Goal: Book appointment/travel/reservation

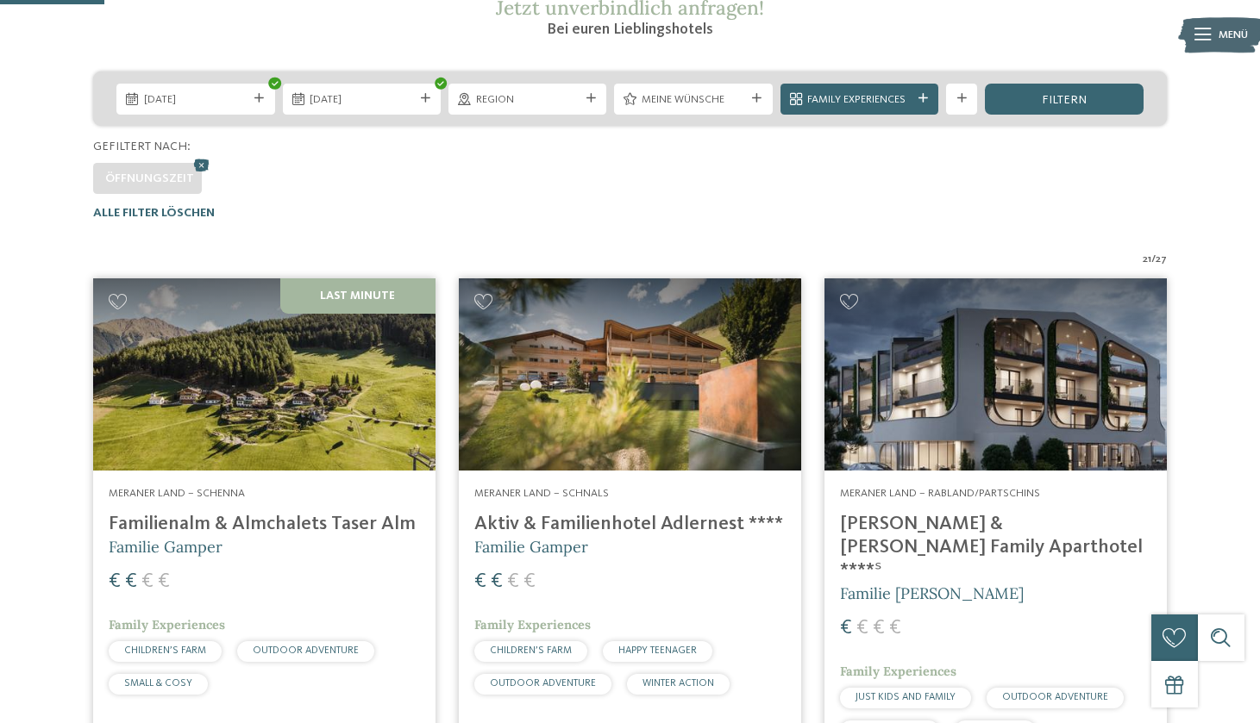
scroll to position [291, 0]
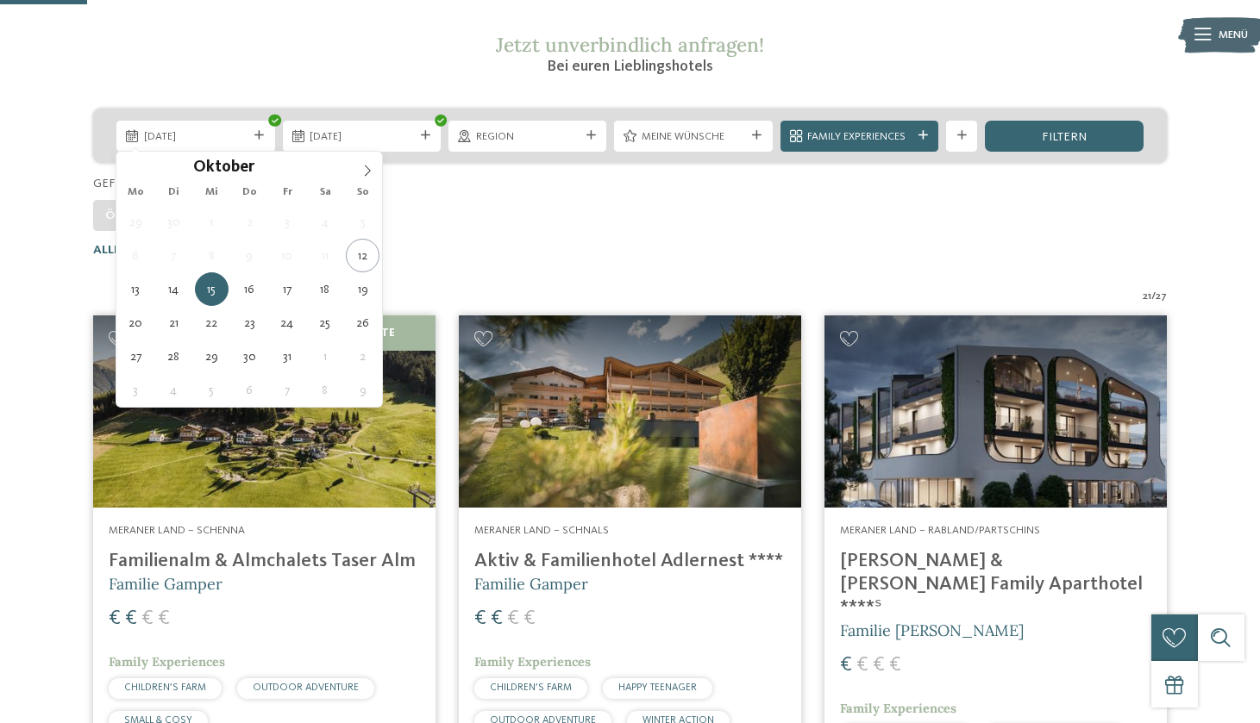
click at [259, 135] on icon at bounding box center [258, 135] width 9 height 9
click at [432, 200] on div "Öffnungszeit" at bounding box center [629, 211] width 1073 height 39
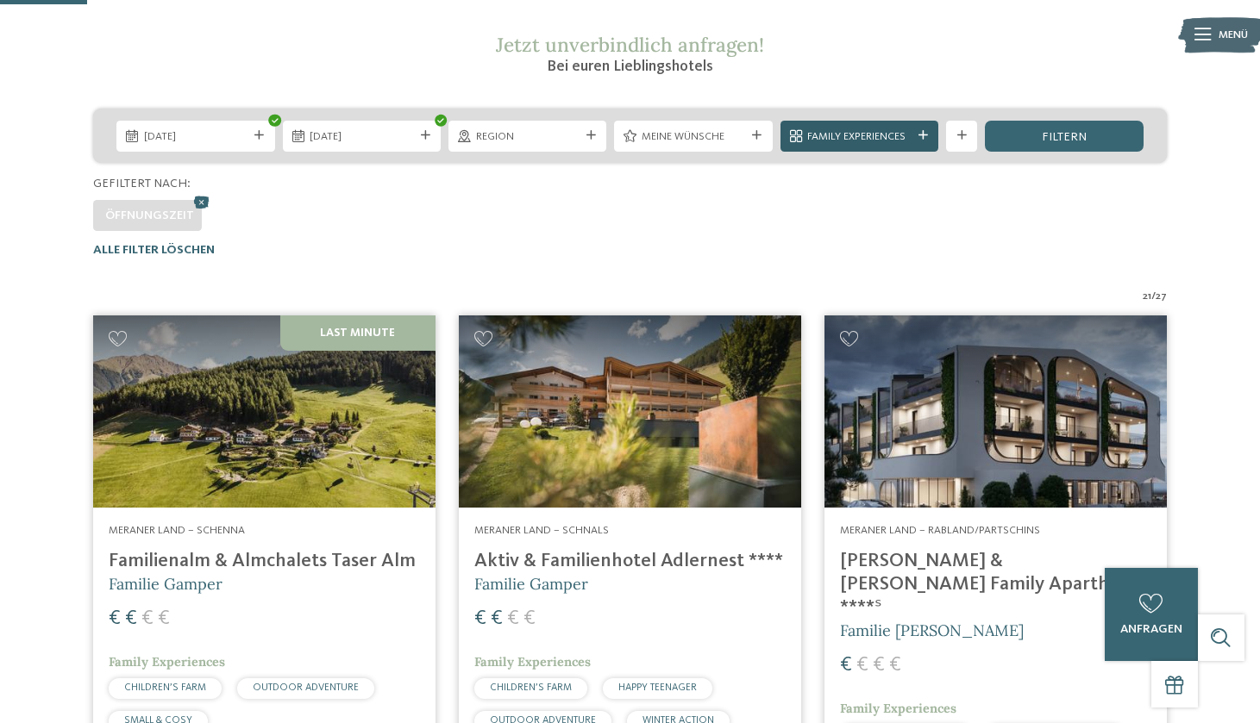
click at [889, 135] on span "Family Experiences" at bounding box center [858, 137] width 103 height 16
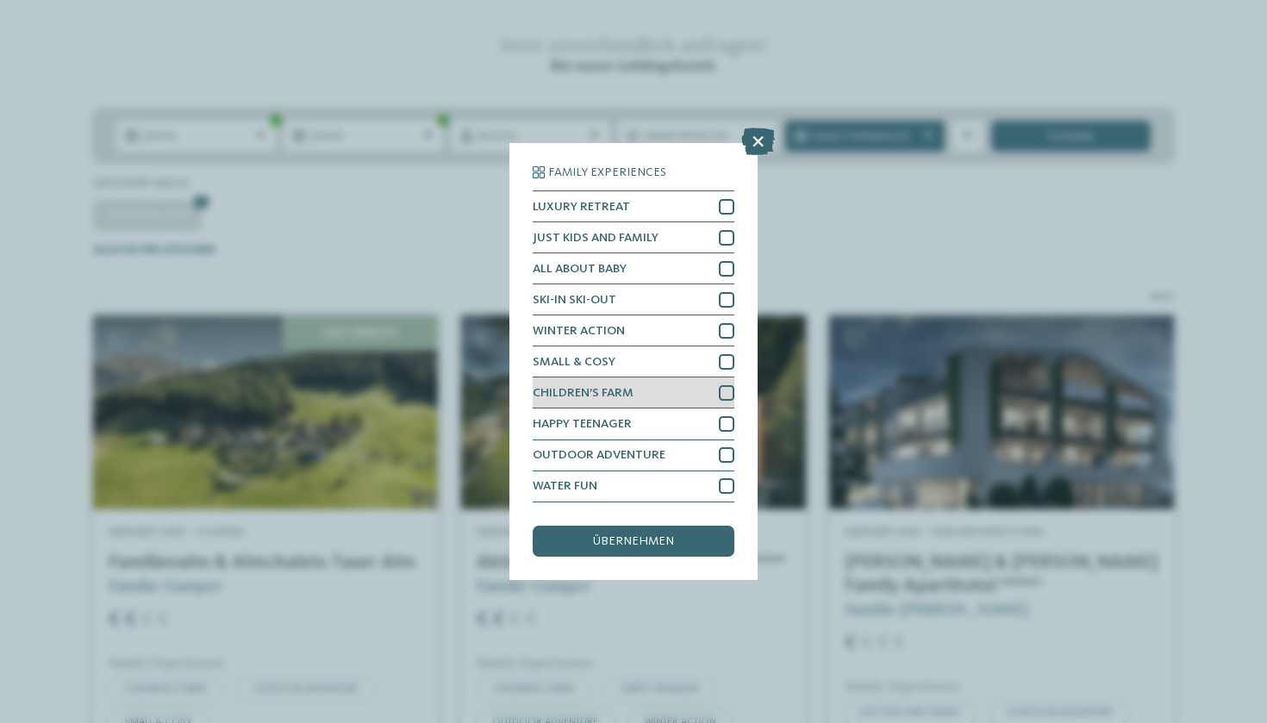
click at [699, 378] on div "CHILDREN’S FARM" at bounding box center [634, 393] width 202 height 31
click at [657, 535] on span "übernehmen" at bounding box center [633, 541] width 81 height 12
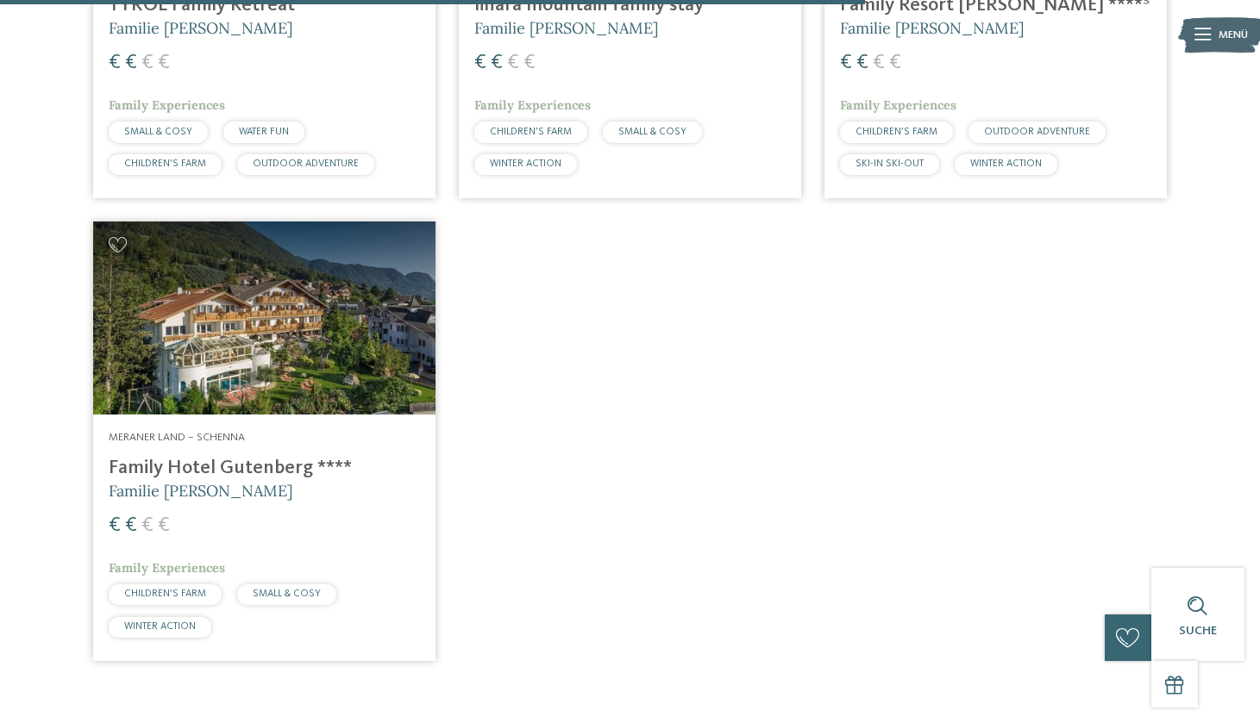
scroll to position [1832, 0]
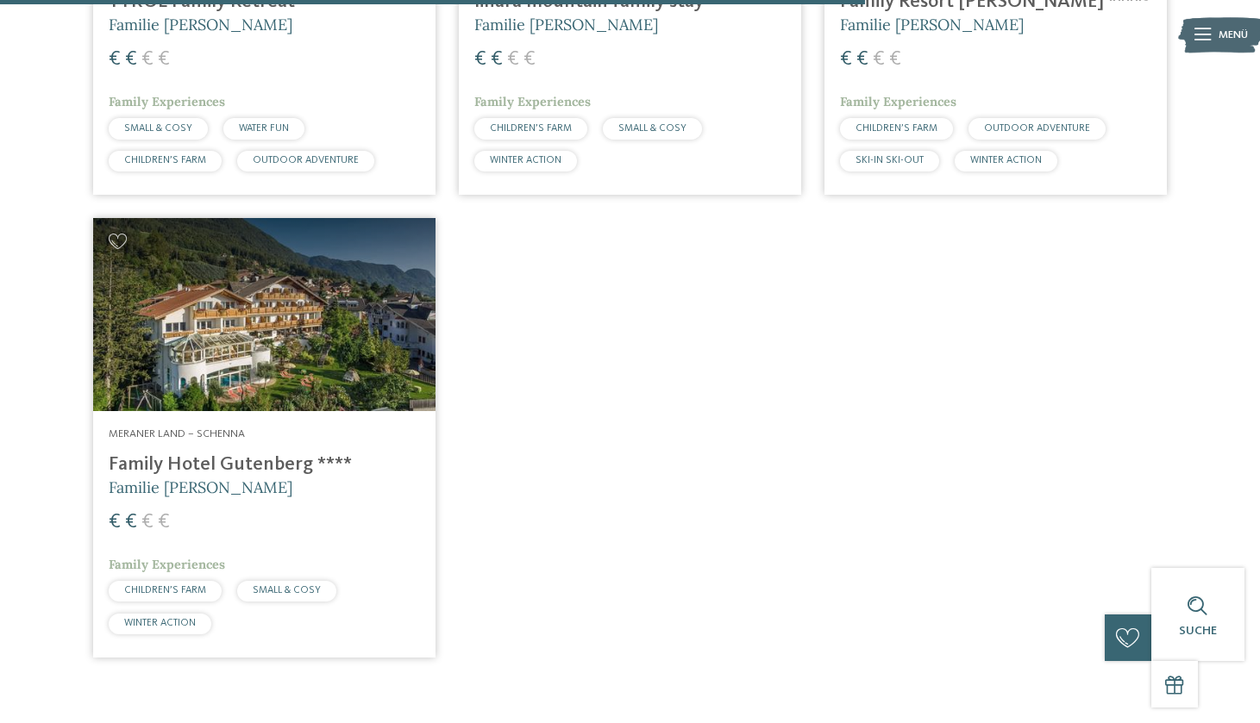
click at [408, 315] on img at bounding box center [264, 314] width 342 height 192
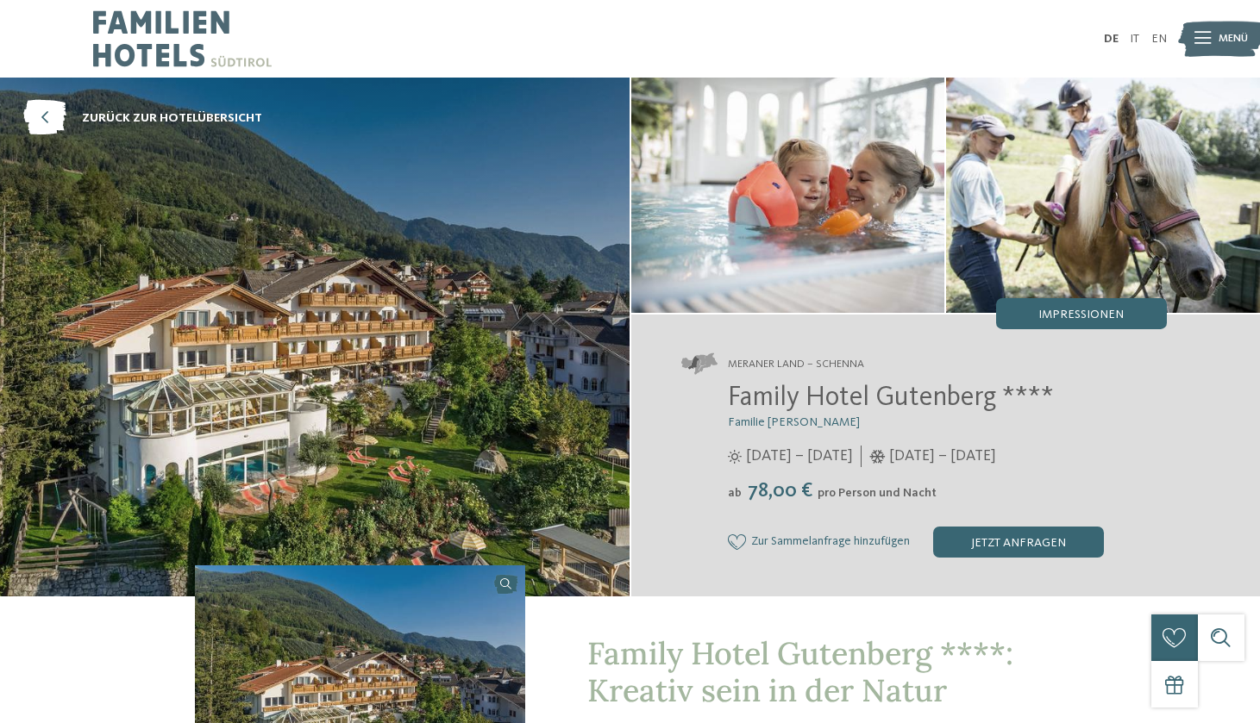
click at [408, 322] on img at bounding box center [314, 337] width 629 height 519
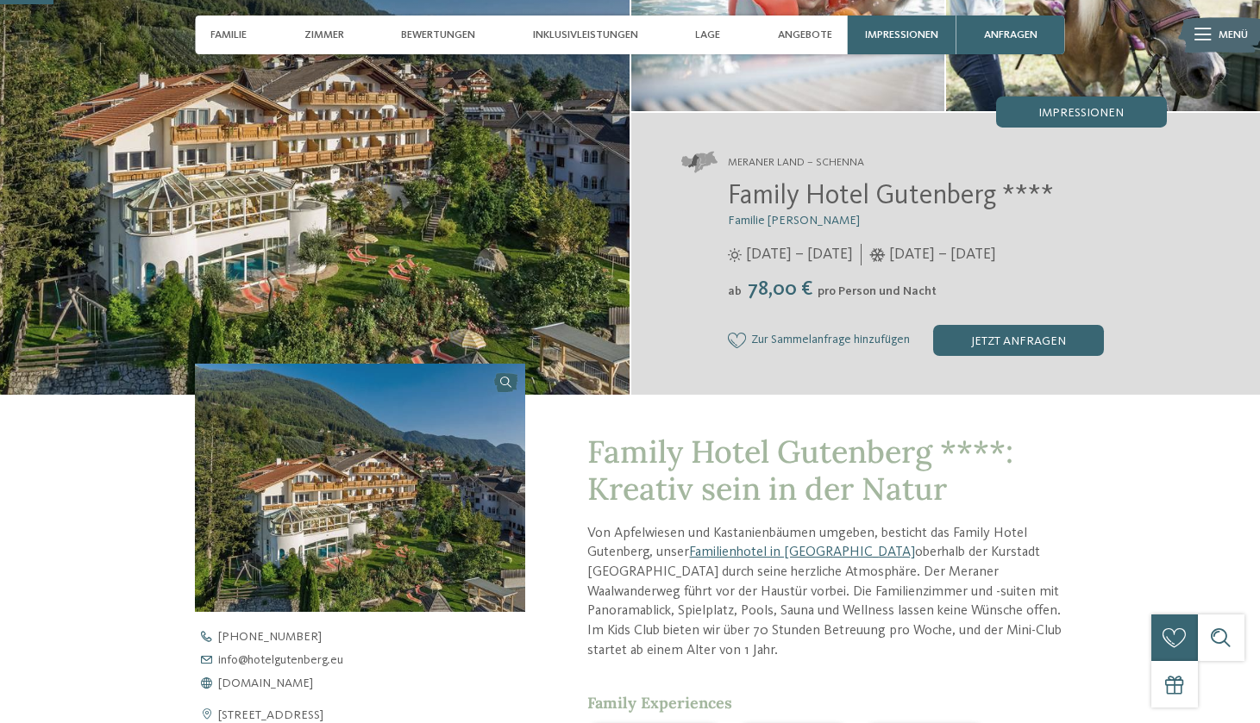
scroll to position [216, 0]
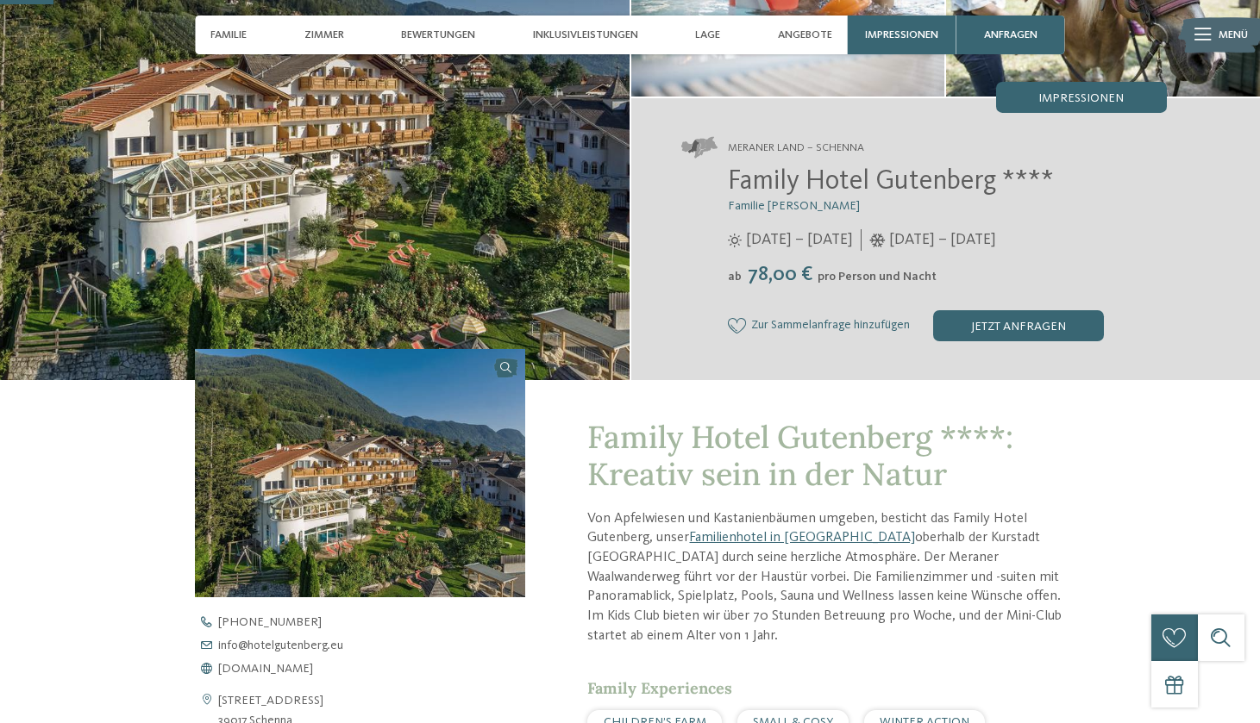
click at [402, 495] on img at bounding box center [360, 473] width 330 height 248
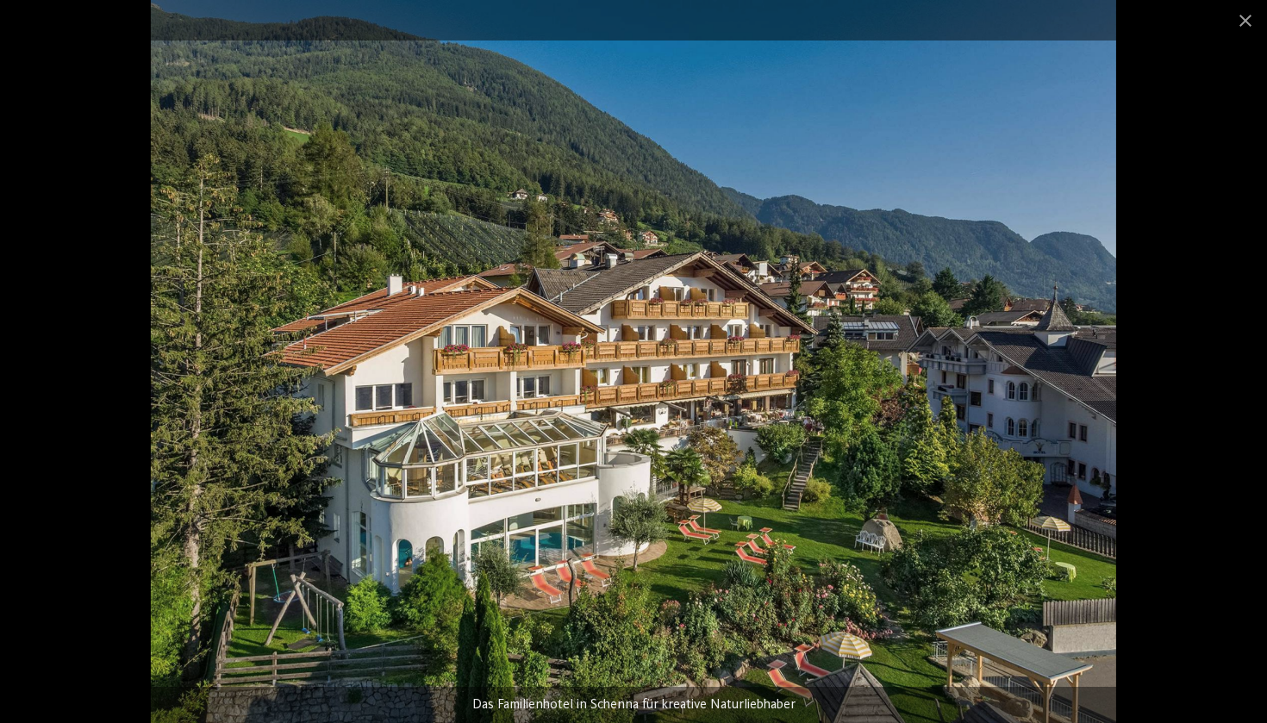
click at [1161, 360] on div at bounding box center [633, 361] width 1267 height 723
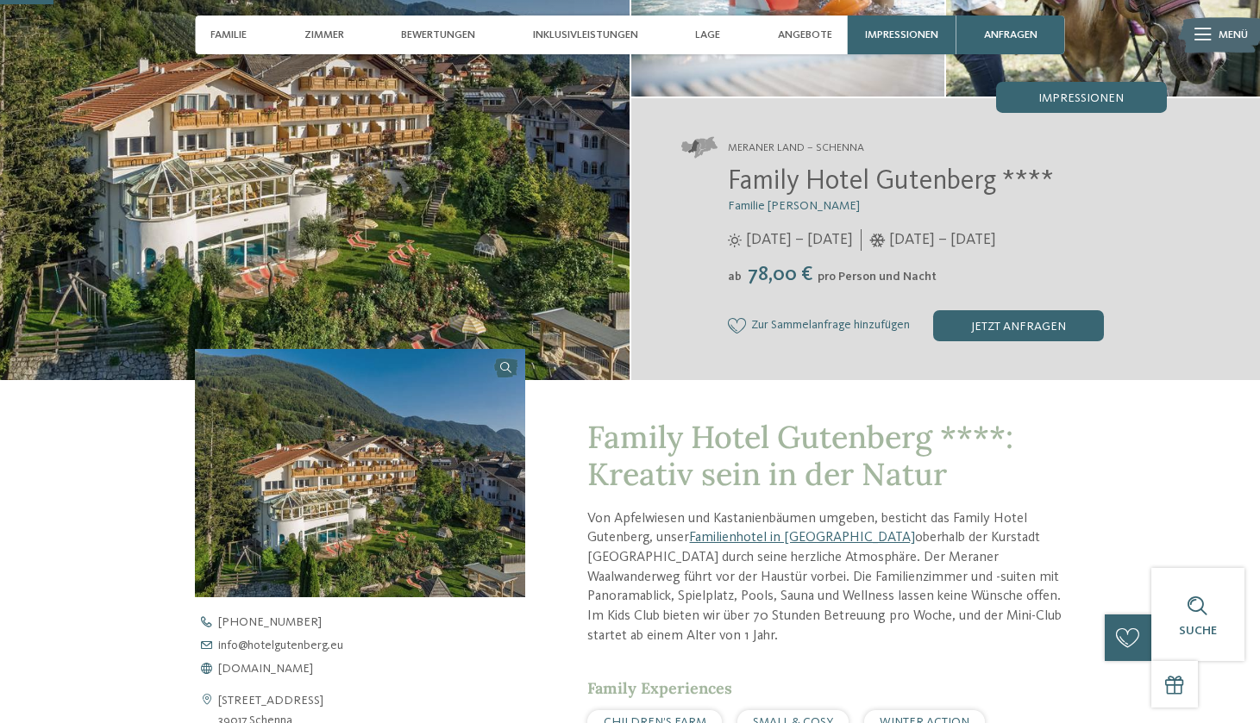
click at [474, 279] on img at bounding box center [314, 120] width 629 height 519
click at [1065, 97] on span "Impressionen" at bounding box center [1080, 98] width 85 height 12
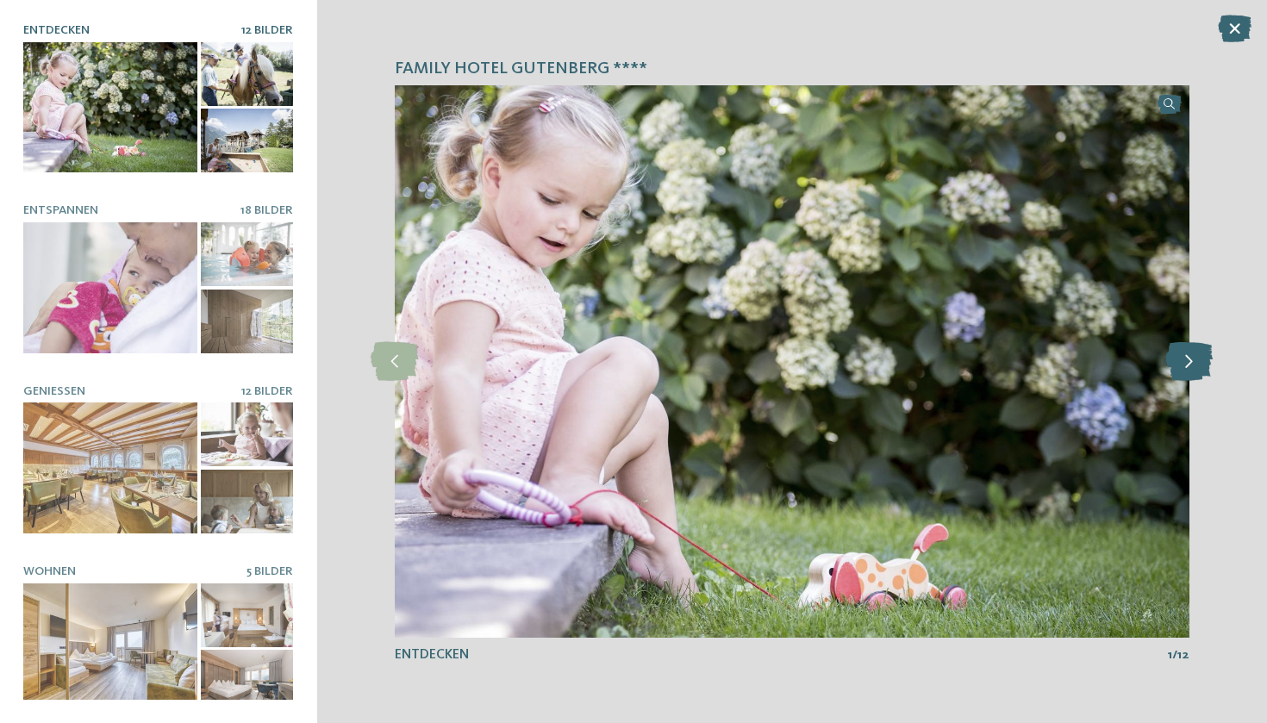
click at [1198, 365] on icon at bounding box center [1189, 361] width 47 height 39
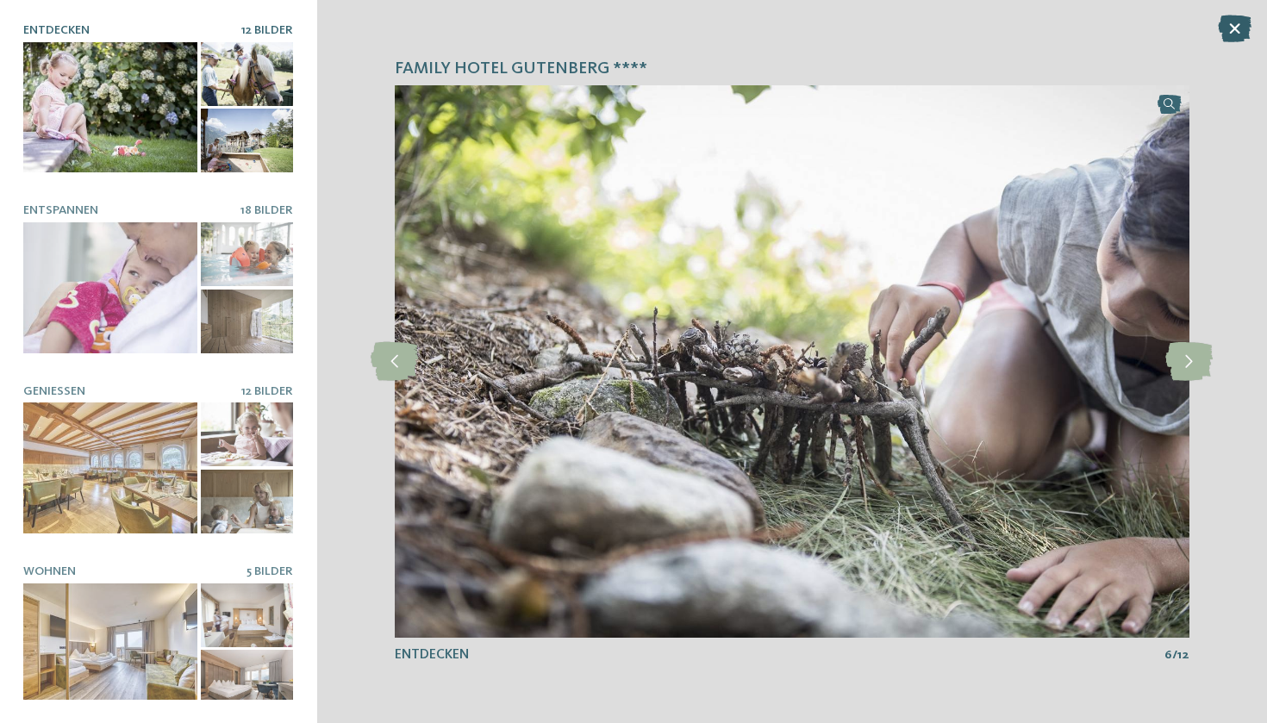
click at [1232, 40] on icon at bounding box center [1235, 29] width 34 height 28
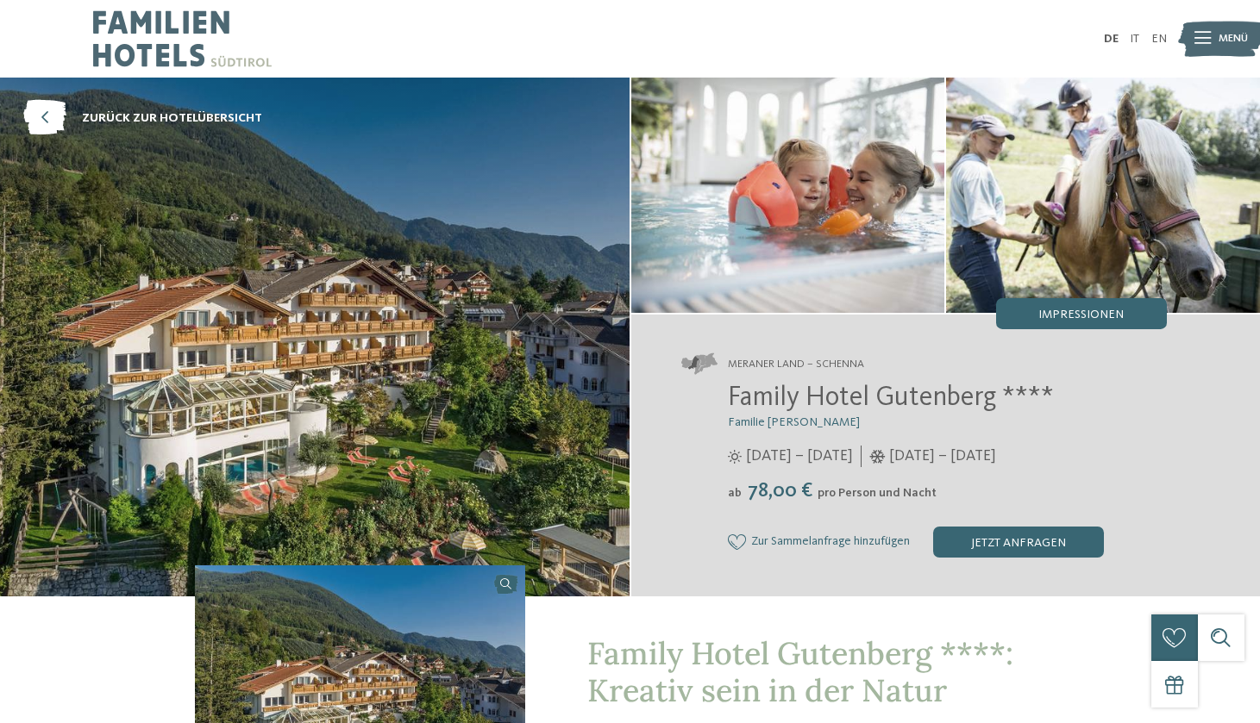
scroll to position [0, 0]
drag, startPoint x: 728, startPoint y: 389, endPoint x: 998, endPoint y: 388, distance: 270.7
click at [998, 388] on span "Family Hotel Gutenberg ****" at bounding box center [891, 399] width 326 height 28
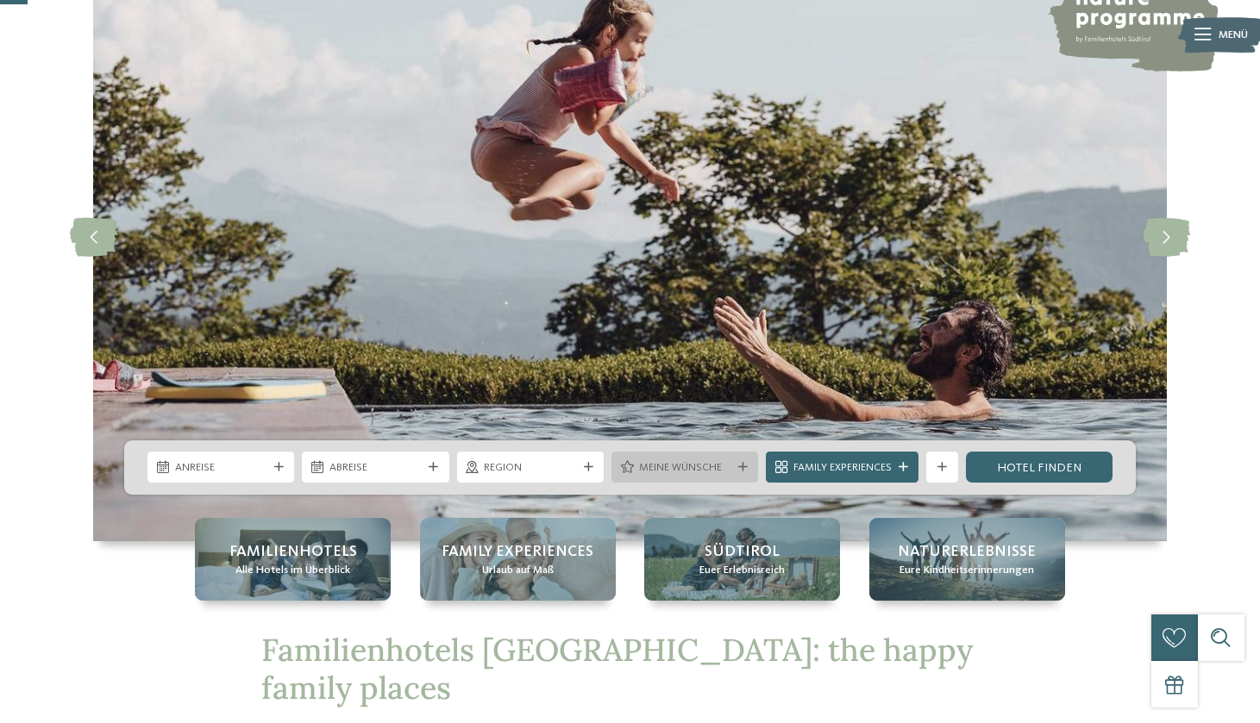
scroll to position [144, 0]
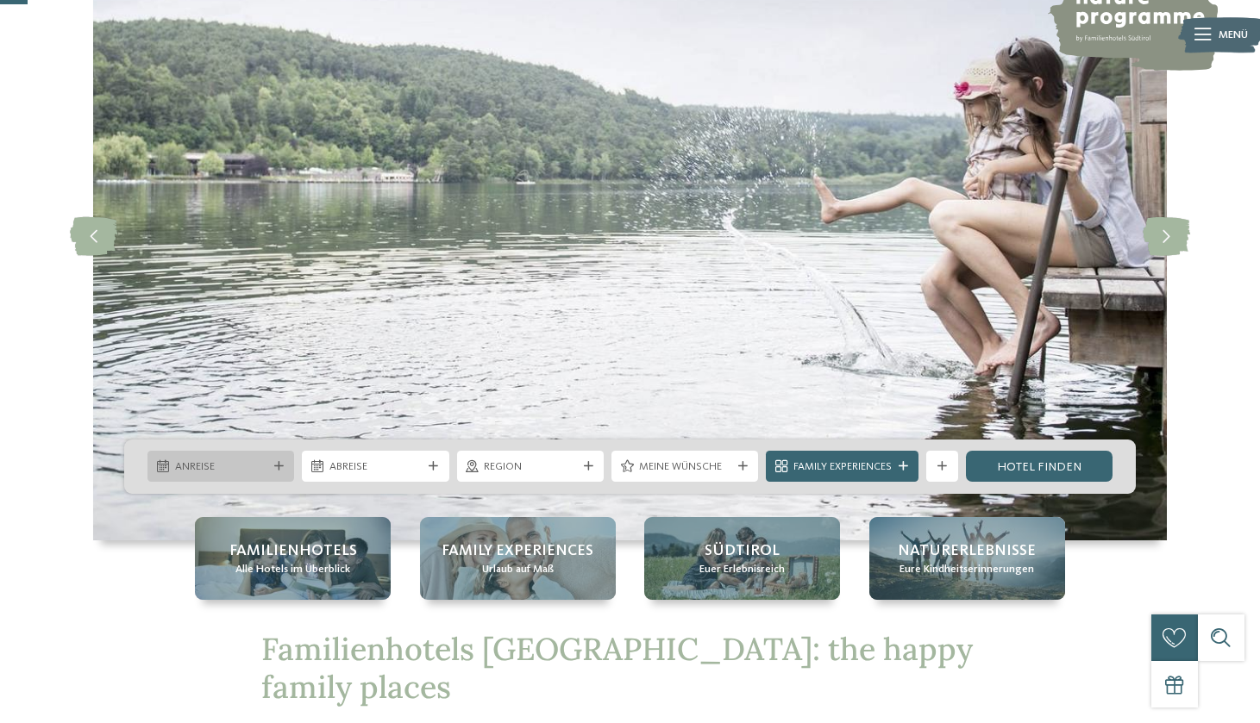
click at [261, 470] on span "Anreise" at bounding box center [221, 468] width 92 height 16
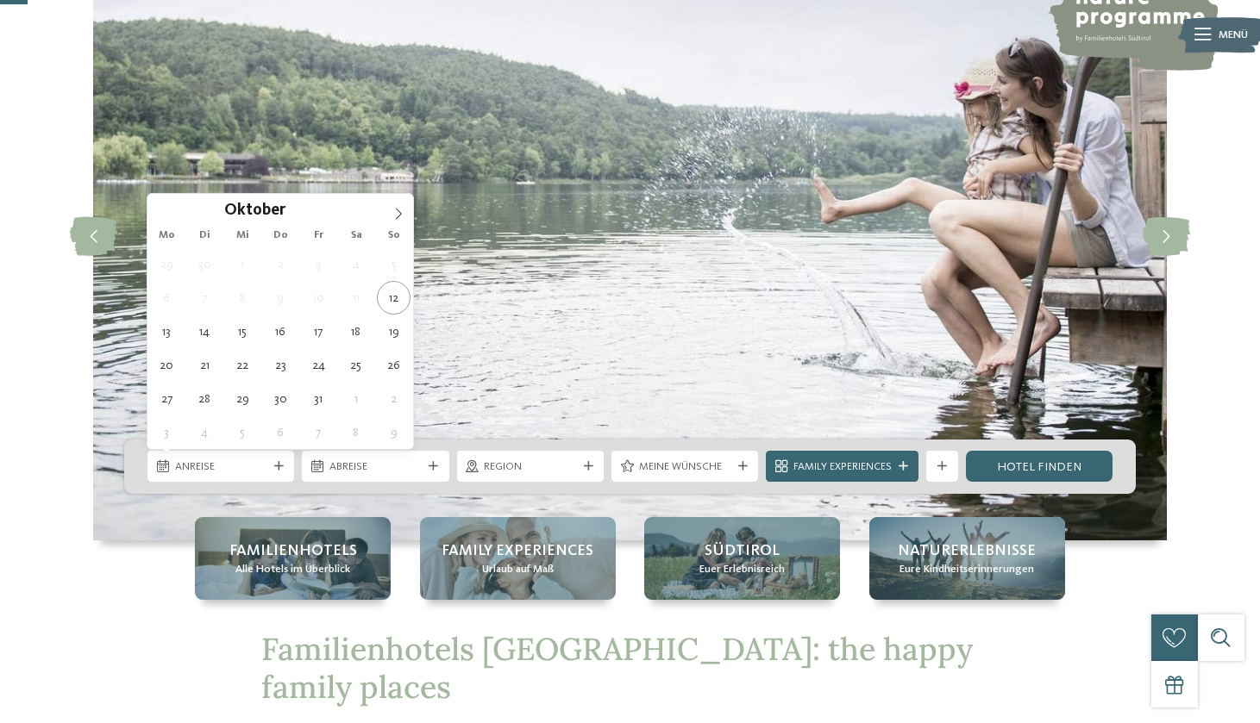
type div "15.10.2025"
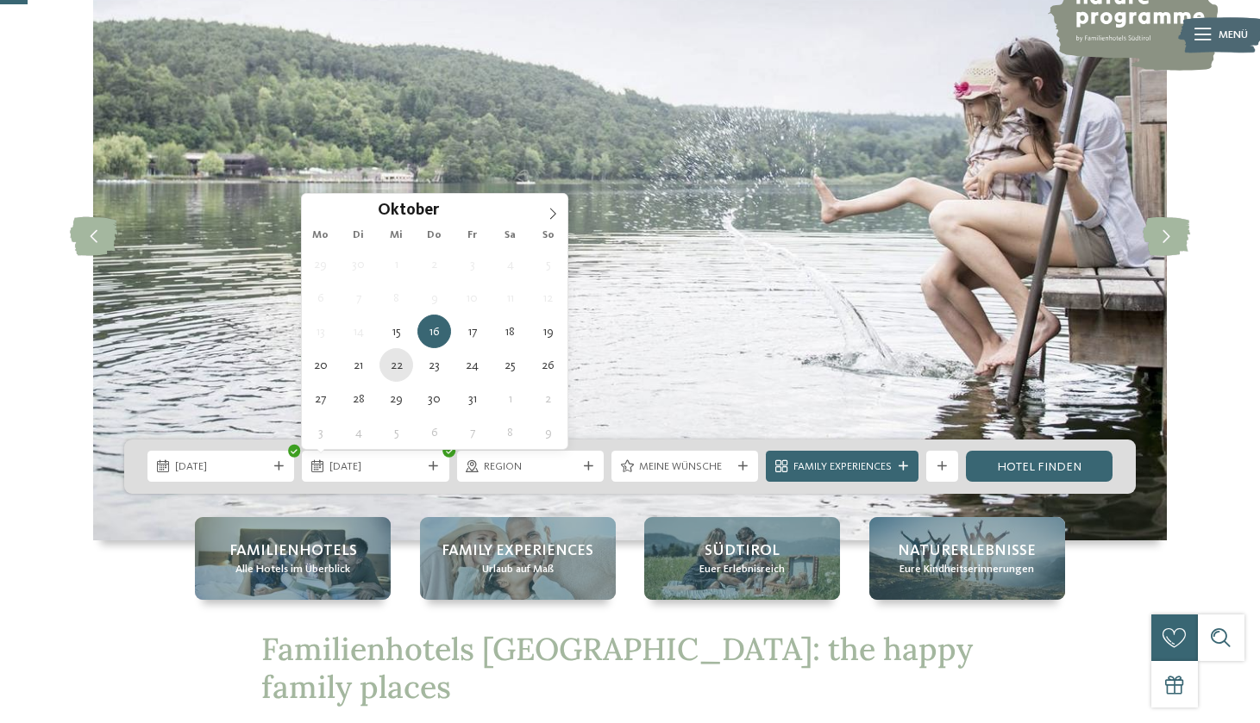
type div "22.10.2025"
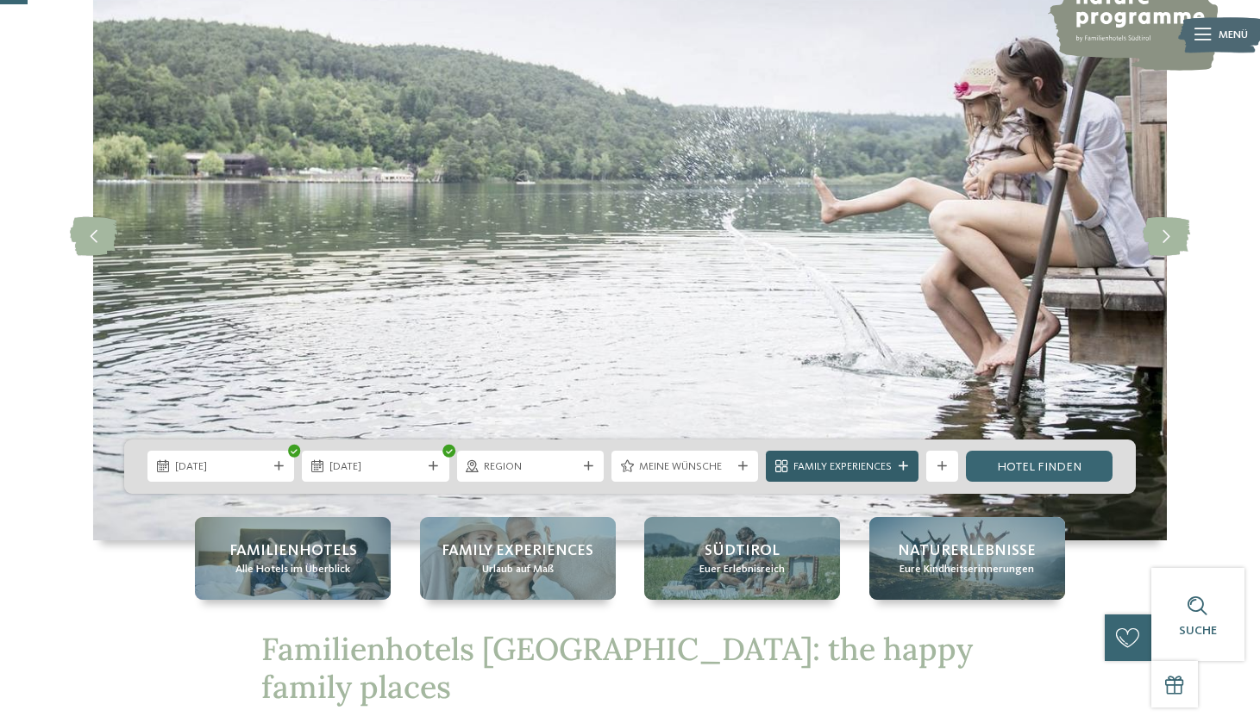
click at [867, 459] on div "Family Experiences" at bounding box center [842, 467] width 106 height 16
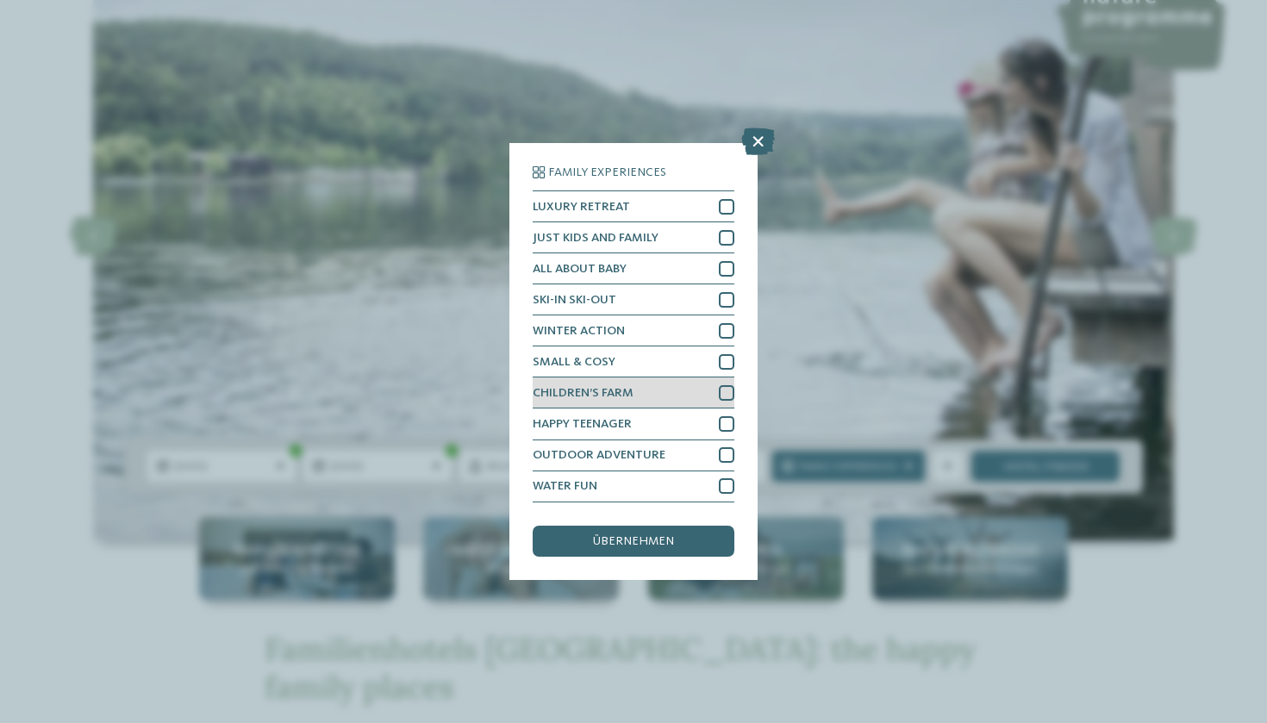
click at [704, 378] on div "CHILDREN’S FARM" at bounding box center [634, 393] width 202 height 31
click at [702, 526] on div "übernehmen" at bounding box center [634, 541] width 202 height 31
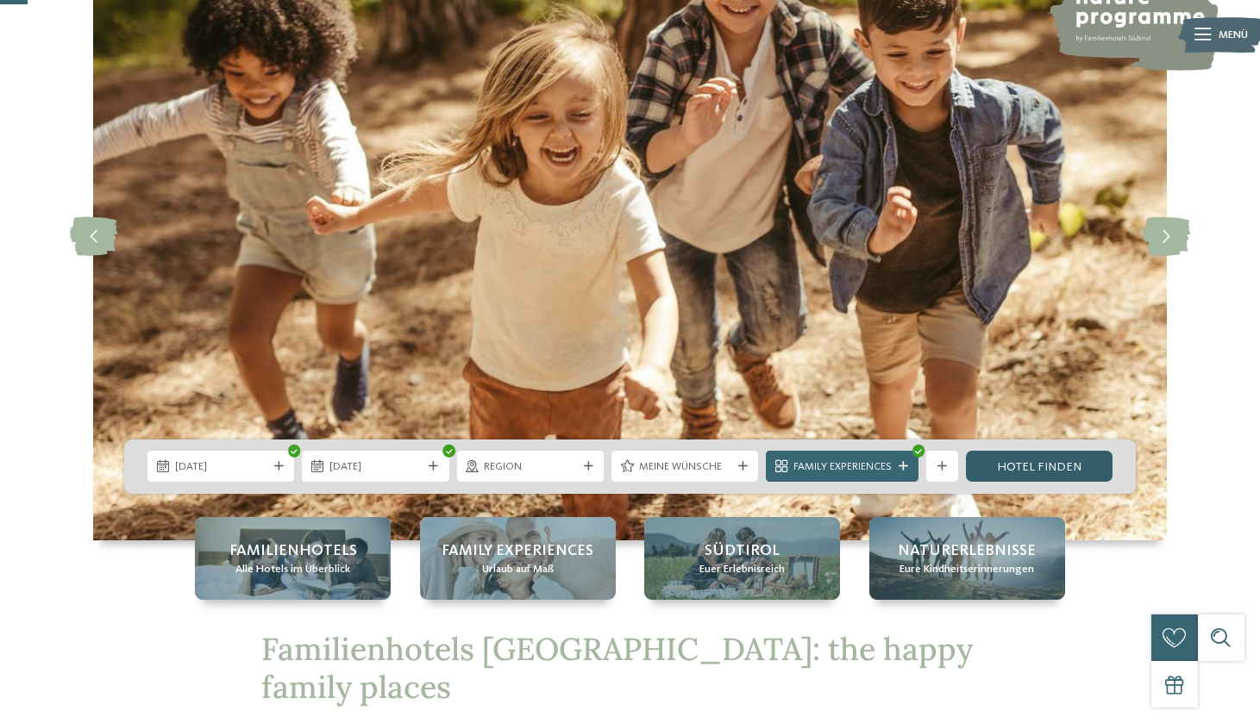
click at [1054, 461] on link "Hotel finden" at bounding box center [1039, 466] width 147 height 31
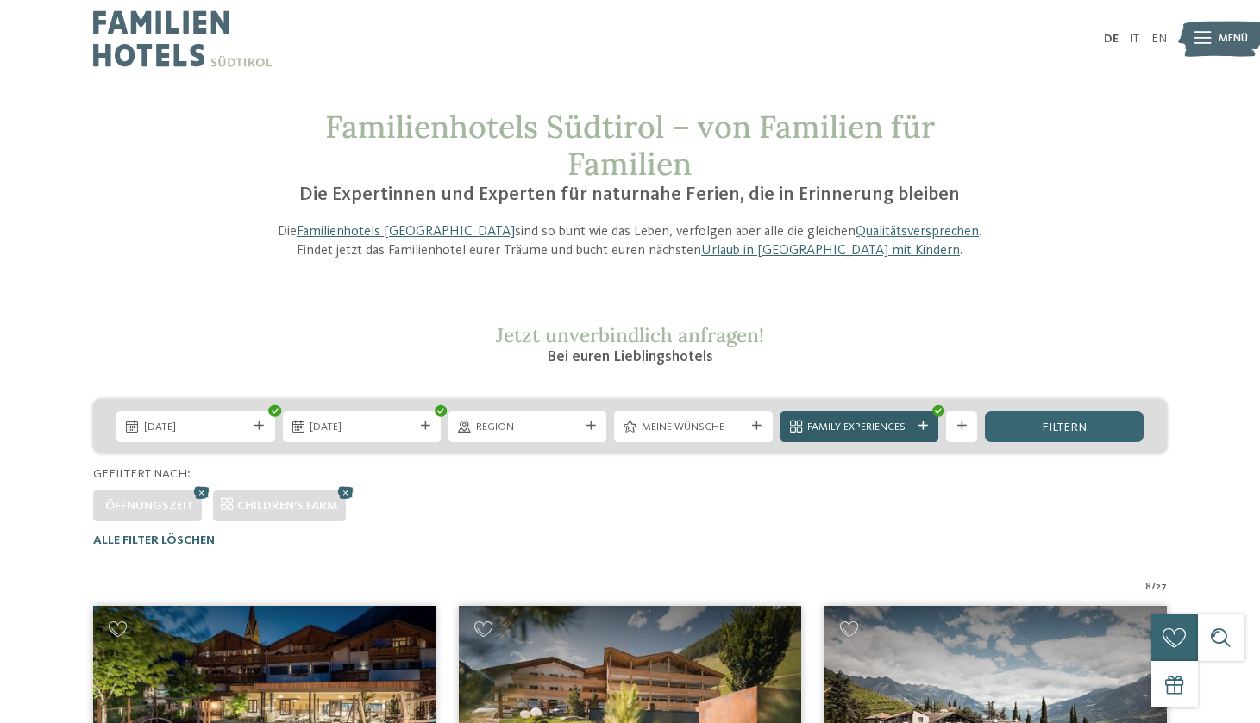
click at [919, 432] on div "Family Experiences" at bounding box center [859, 426] width 158 height 31
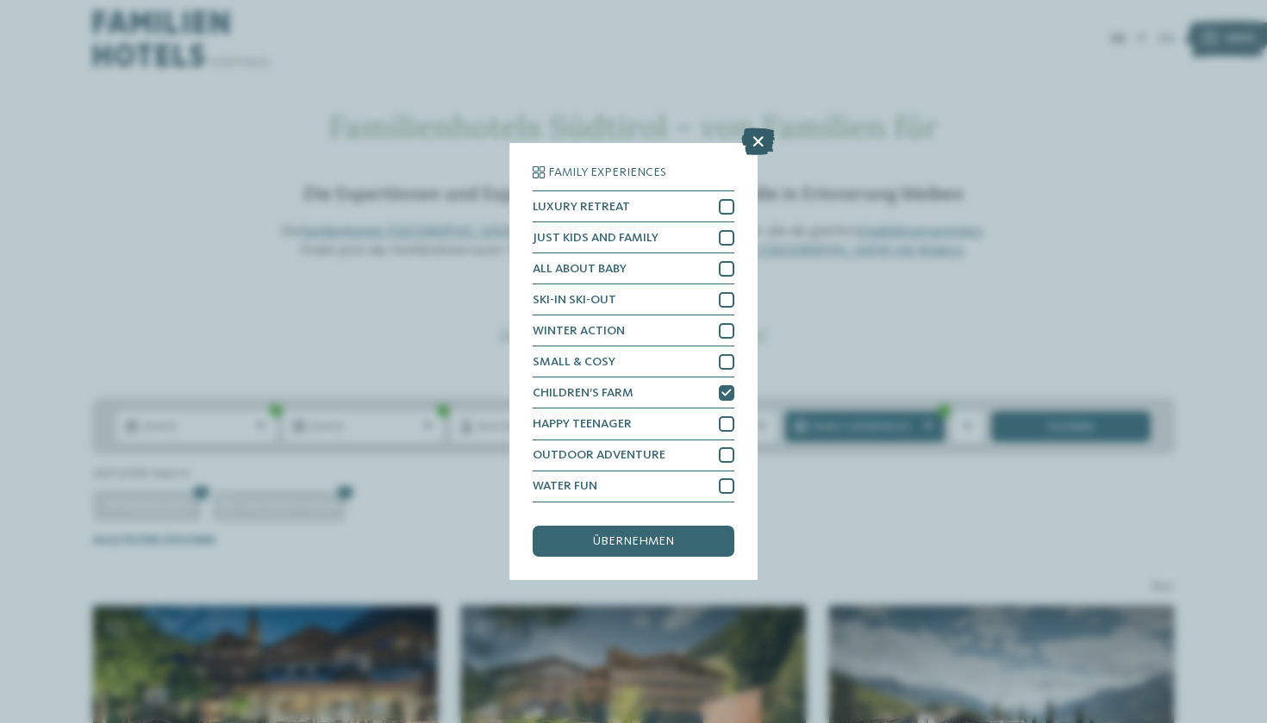
click at [765, 128] on icon at bounding box center [758, 142] width 34 height 28
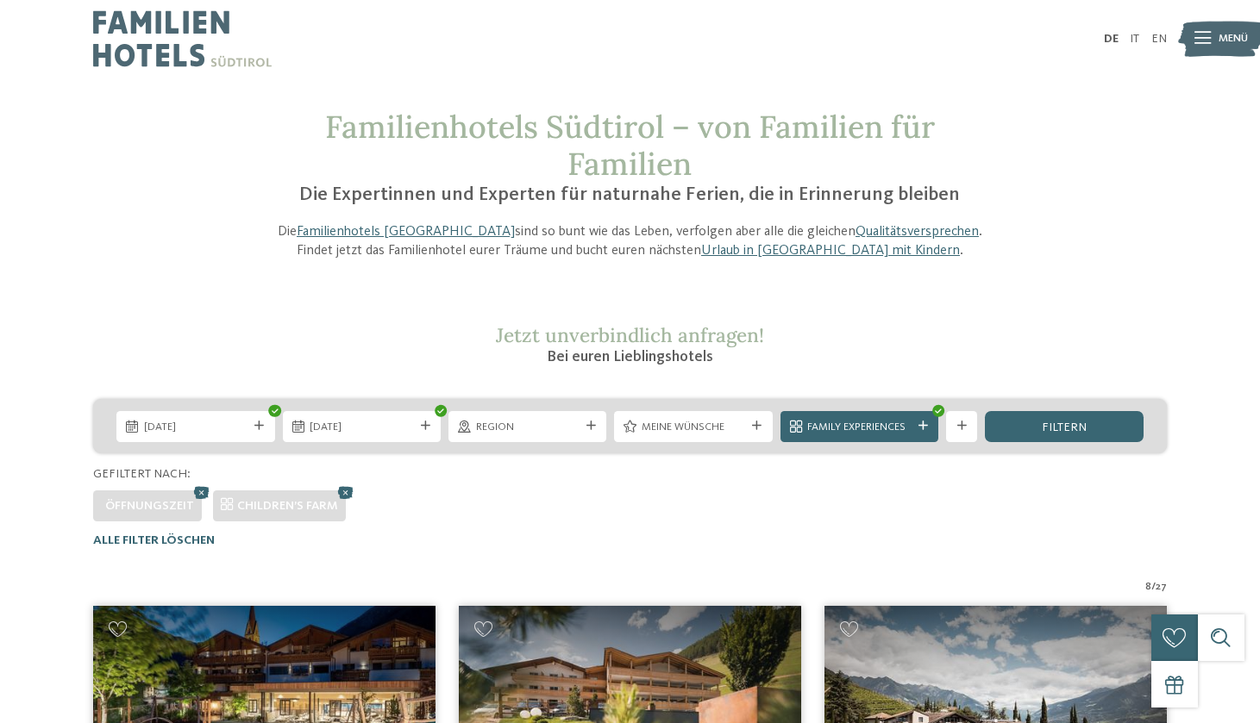
click at [222, 430] on span "15.10.2025" at bounding box center [195, 428] width 103 height 16
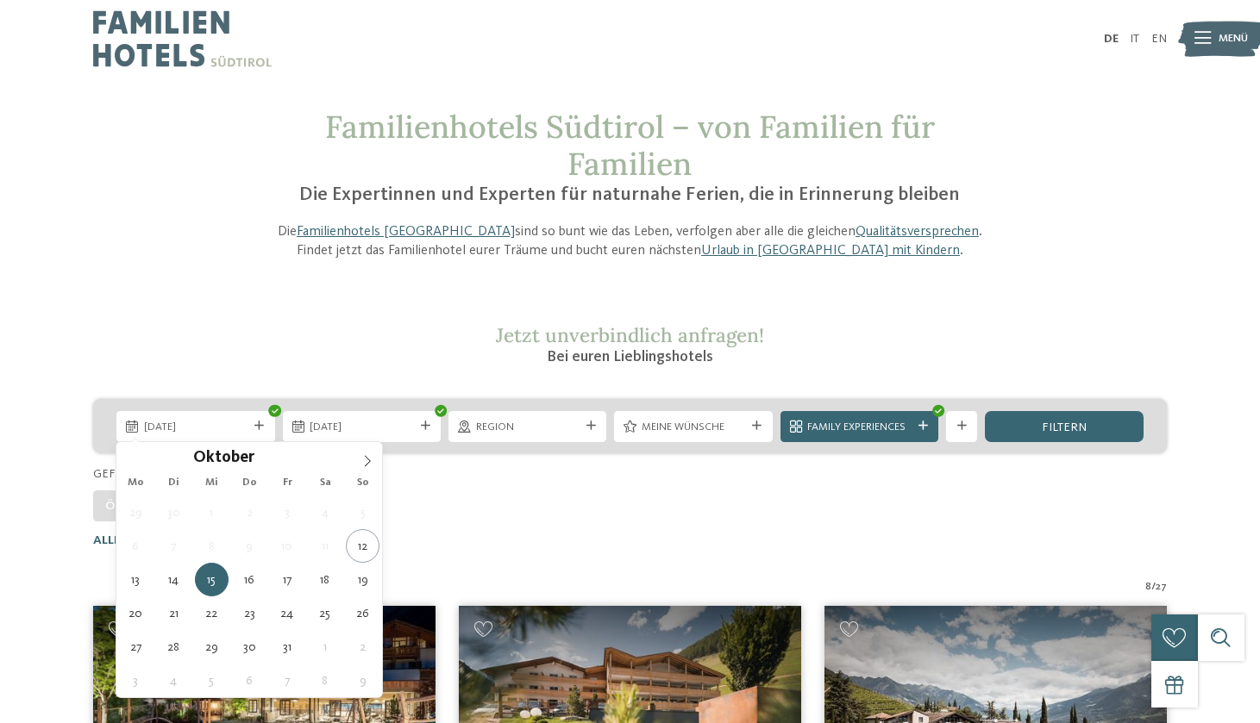
type div "15.10.2025"
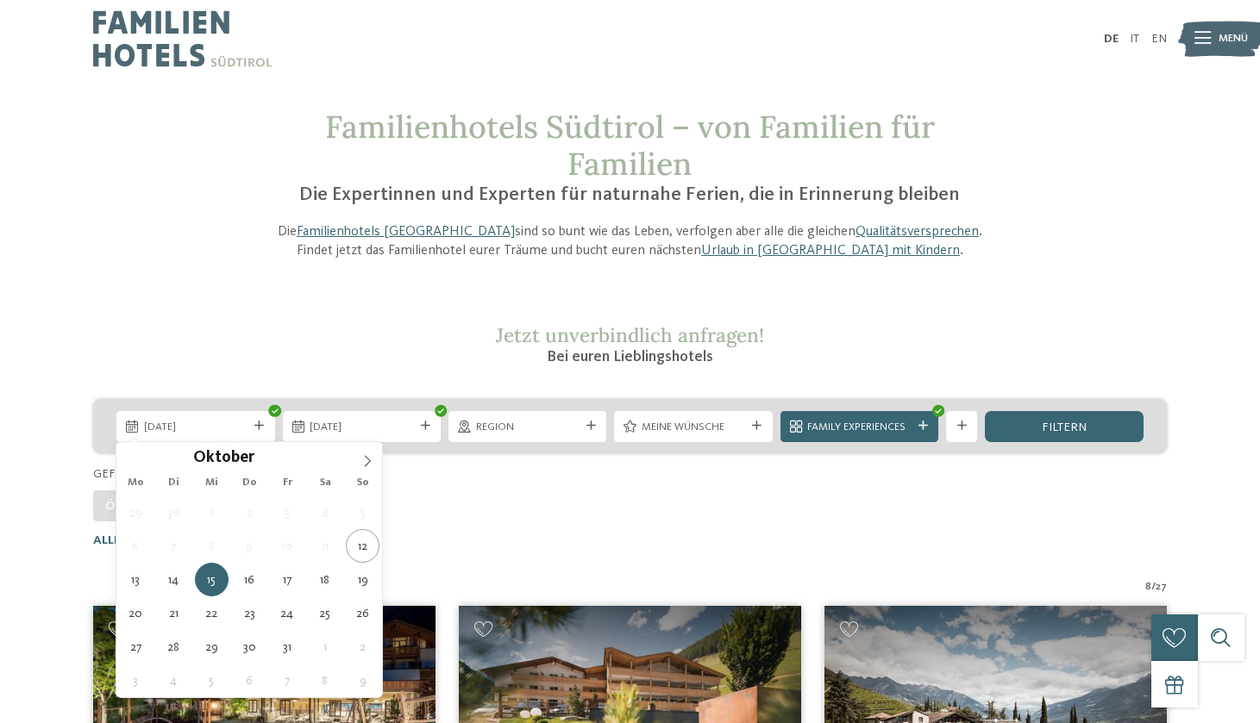
click at [456, 511] on div "Öffnungszeit CHILDREN’S FARM" at bounding box center [629, 502] width 1073 height 39
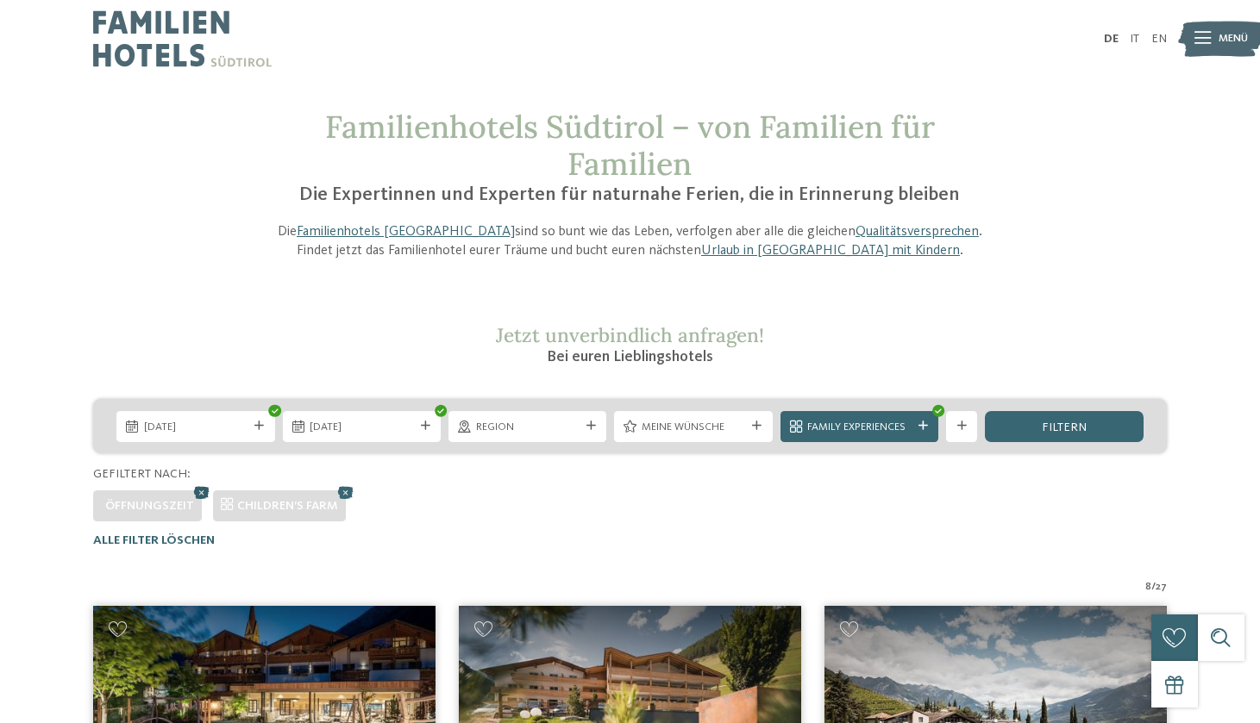
click at [199, 491] on icon at bounding box center [201, 492] width 23 height 21
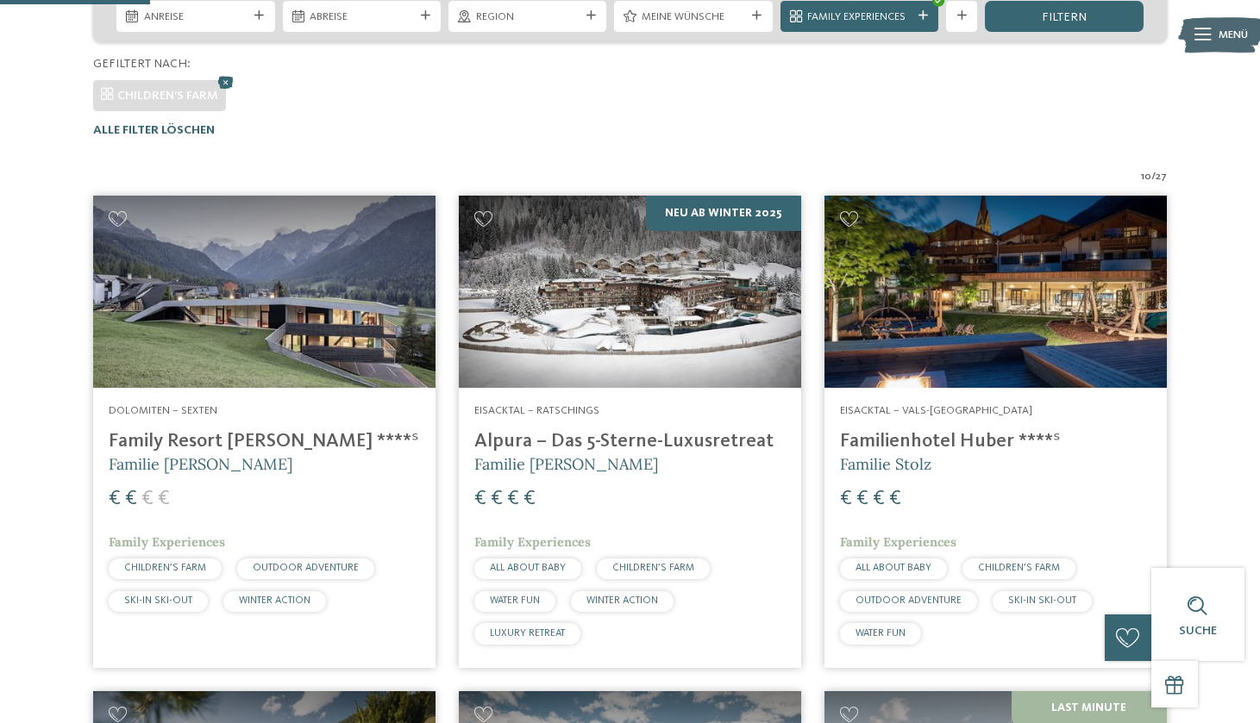
scroll to position [411, 0]
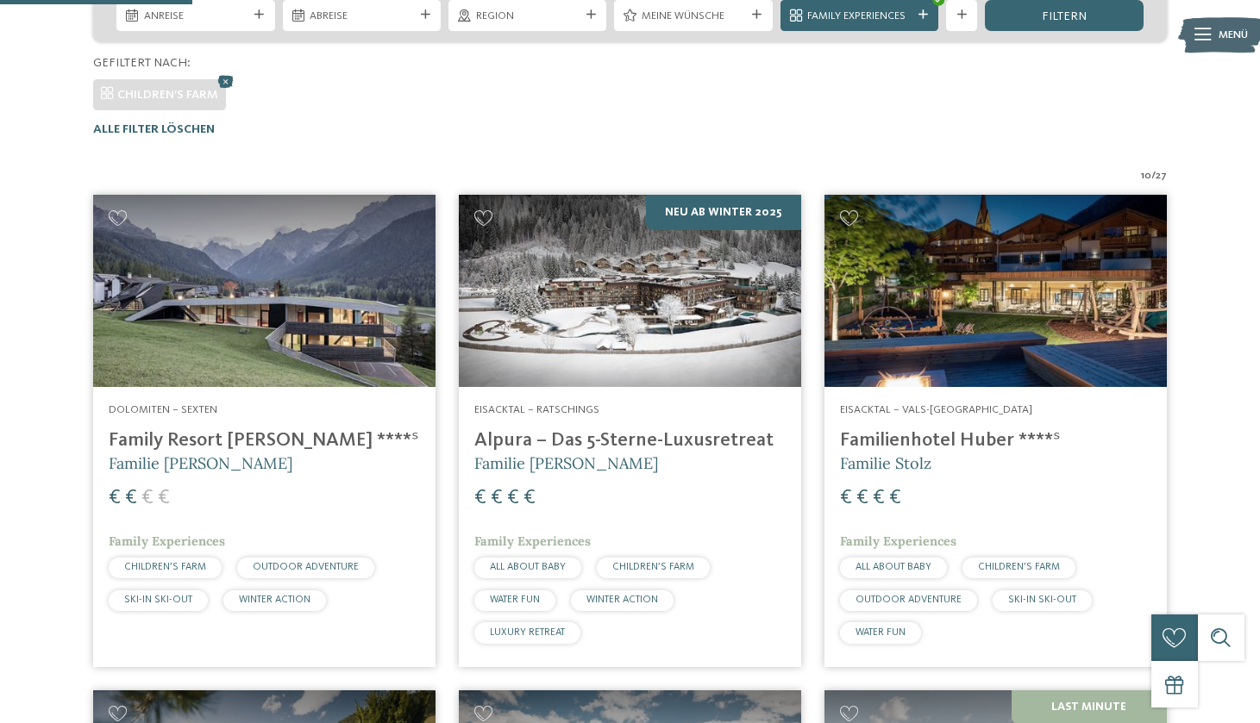
click at [317, 327] on img at bounding box center [264, 291] width 342 height 192
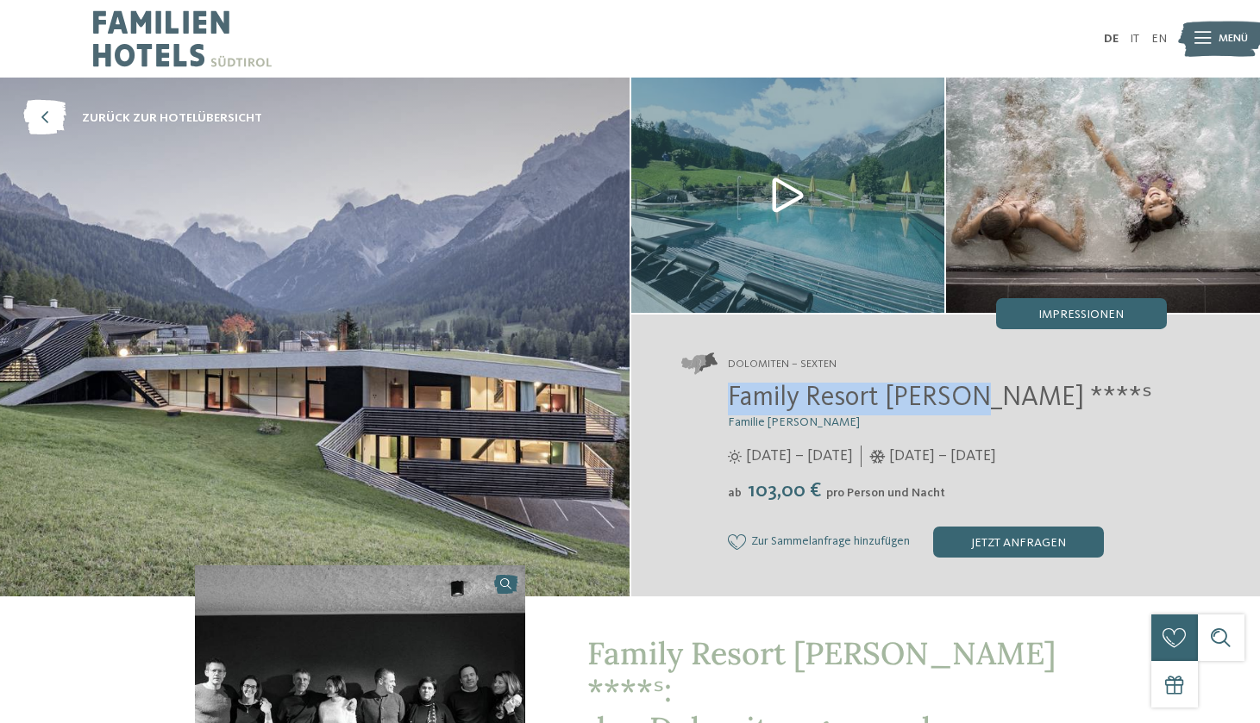
drag, startPoint x: 725, startPoint y: 398, endPoint x: 963, endPoint y: 398, distance: 238.0
click at [963, 398] on div "Family Resort [PERSON_NAME] ****ˢ Familie [PERSON_NAME] [DATE] – [DATE] ab" at bounding box center [923, 470] width 485 height 175
